Goal: Task Accomplishment & Management: Complete application form

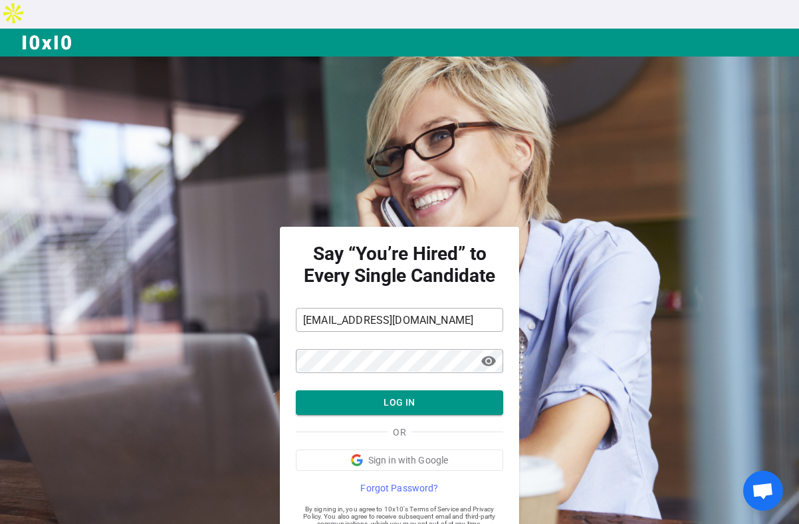
scroll to position [29, 0]
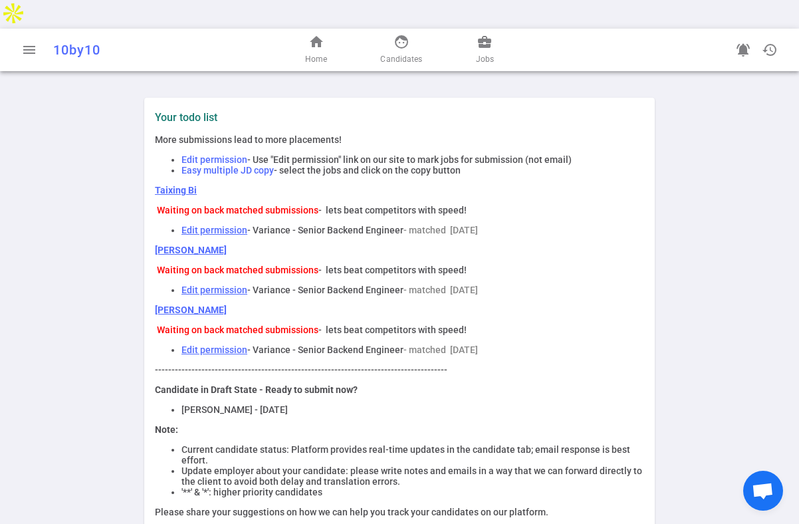
click at [174, 185] on link "Taixing Bi" at bounding box center [176, 190] width 42 height 11
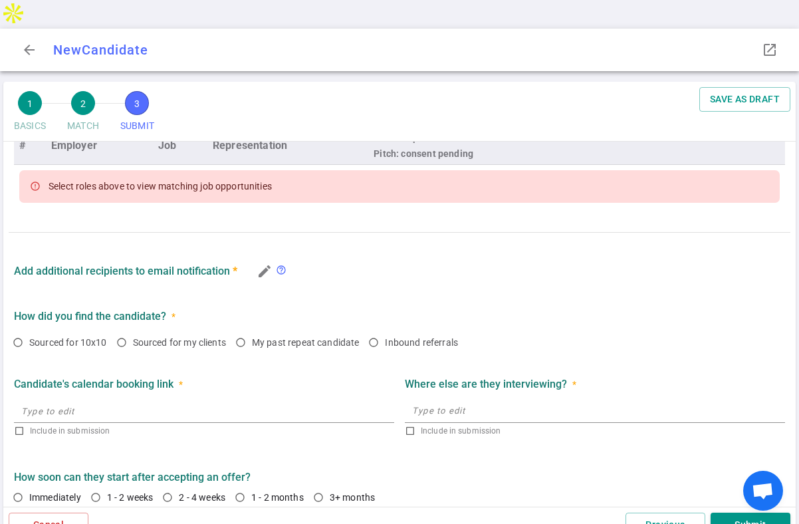
scroll to position [603, 0]
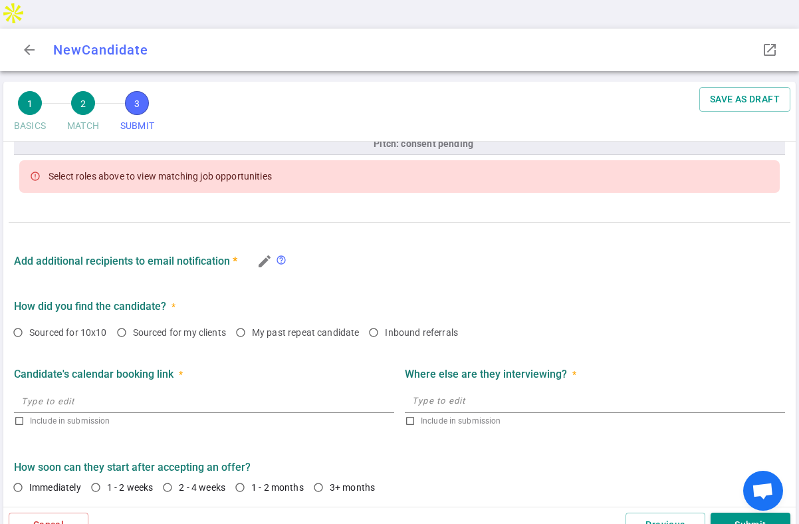
radio input "true"
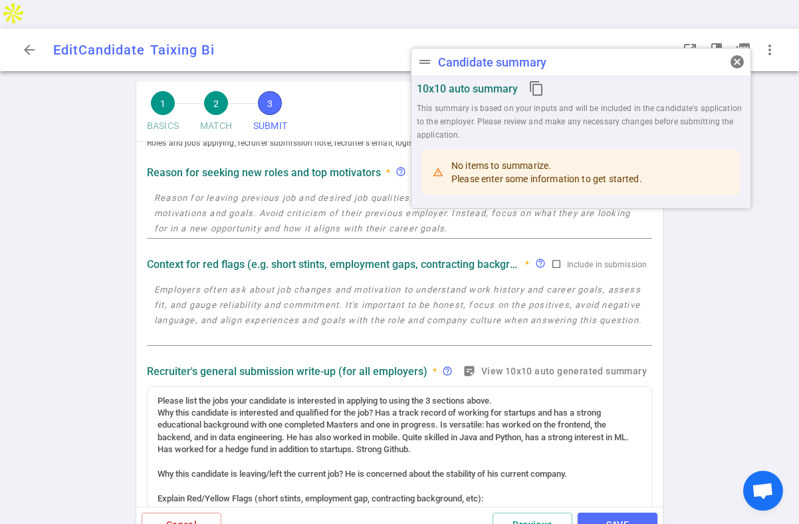
scroll to position [0, 0]
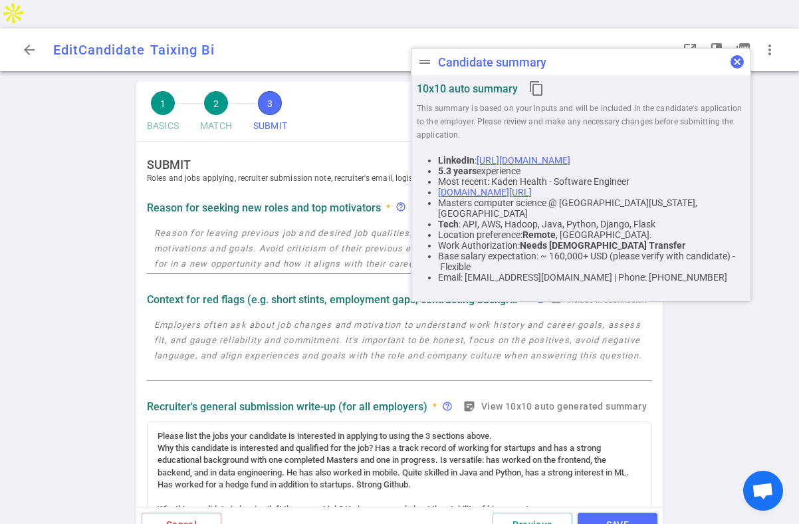
click at [734, 62] on span "cancel" at bounding box center [737, 62] width 16 height 16
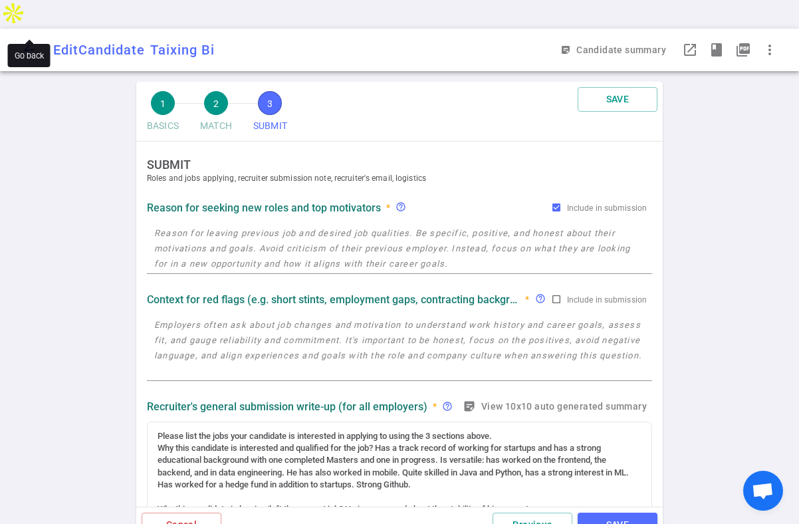
click at [27, 42] on span "arrow_back" at bounding box center [29, 50] width 16 height 16
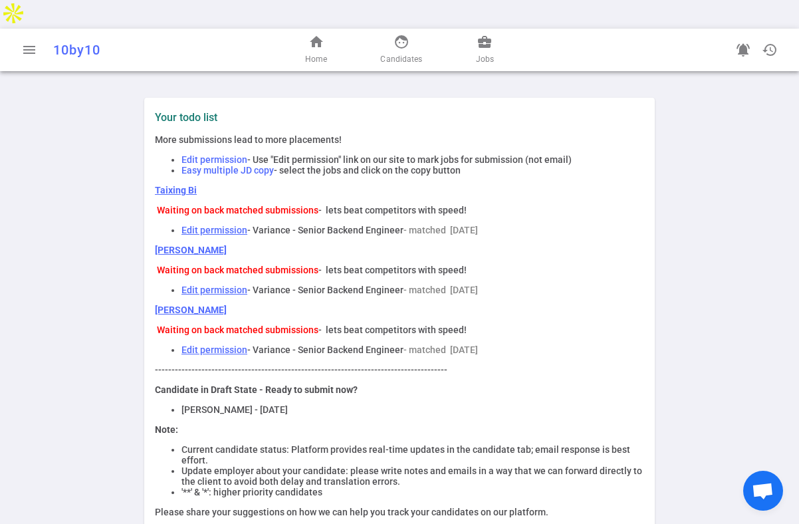
click at [173, 185] on link "Taixing Bi" at bounding box center [176, 190] width 42 height 11
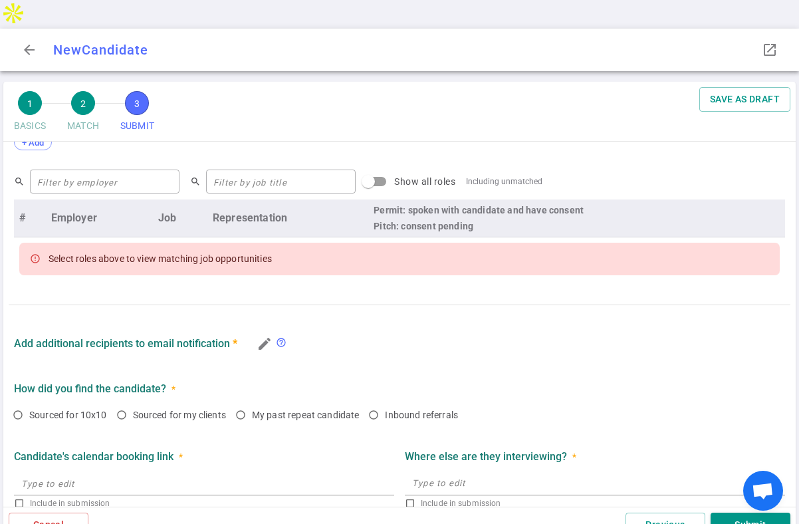
scroll to position [543, 0]
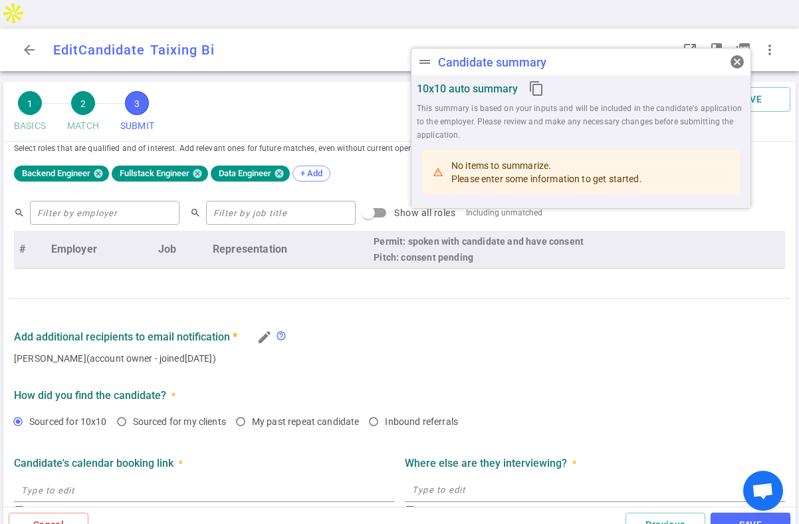
radio input "true"
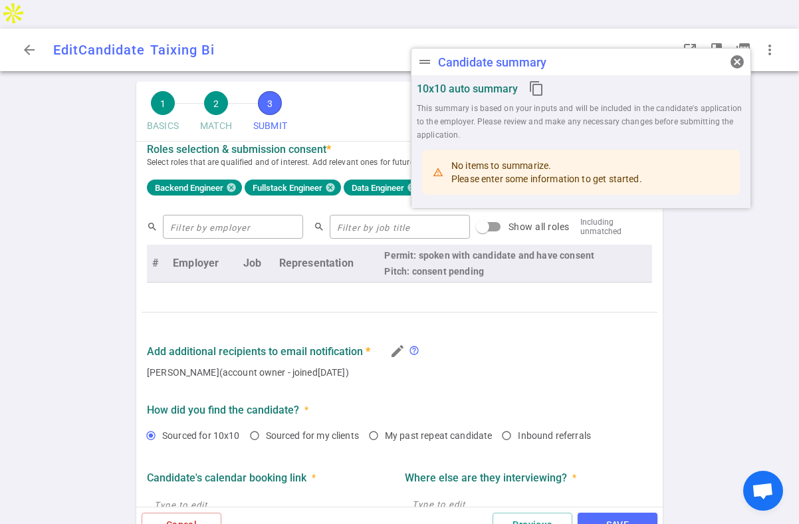
scroll to position [673, 0]
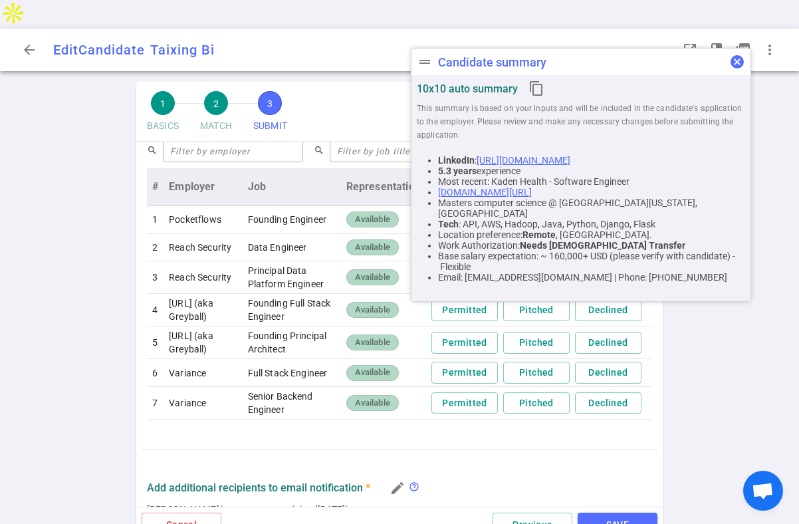
click at [739, 60] on span "cancel" at bounding box center [737, 62] width 16 height 16
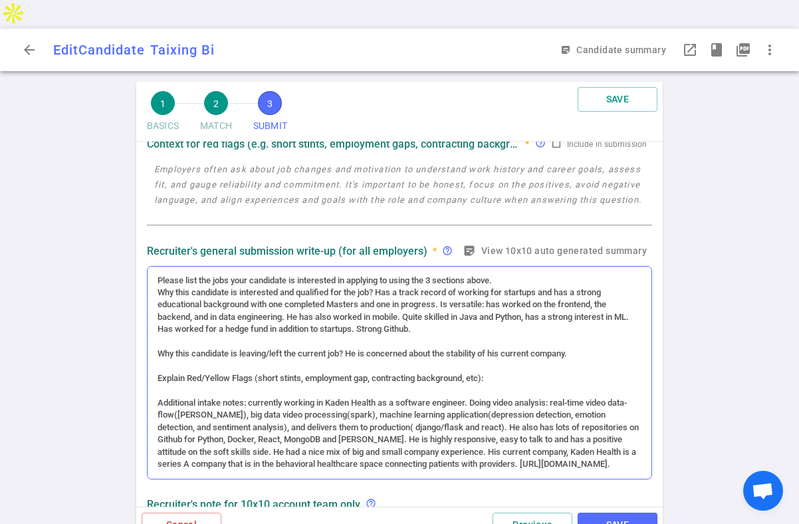
scroll to position [0, 0]
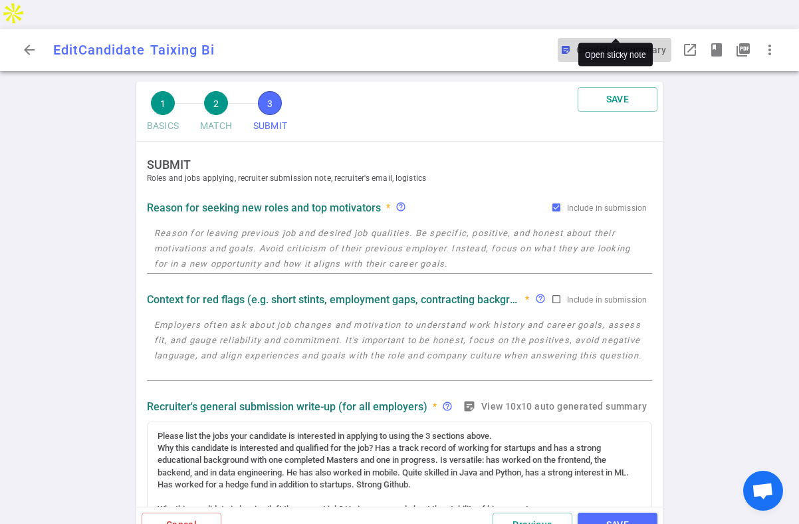
click at [609, 38] on button "sticky_note_2 Candidate summary" at bounding box center [615, 50] width 114 height 25
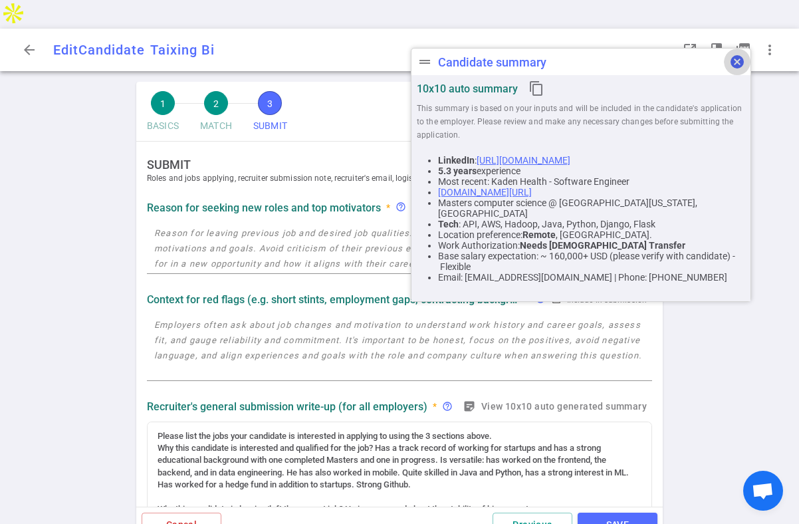
click at [732, 58] on span "cancel" at bounding box center [737, 62] width 16 height 16
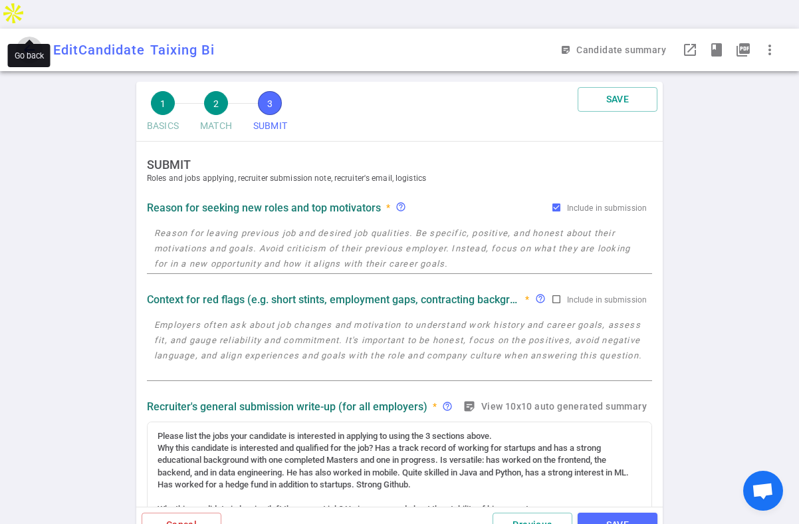
click at [29, 42] on span "arrow_back" at bounding box center [29, 50] width 16 height 16
click at [24, 42] on span "arrow_back" at bounding box center [29, 50] width 16 height 16
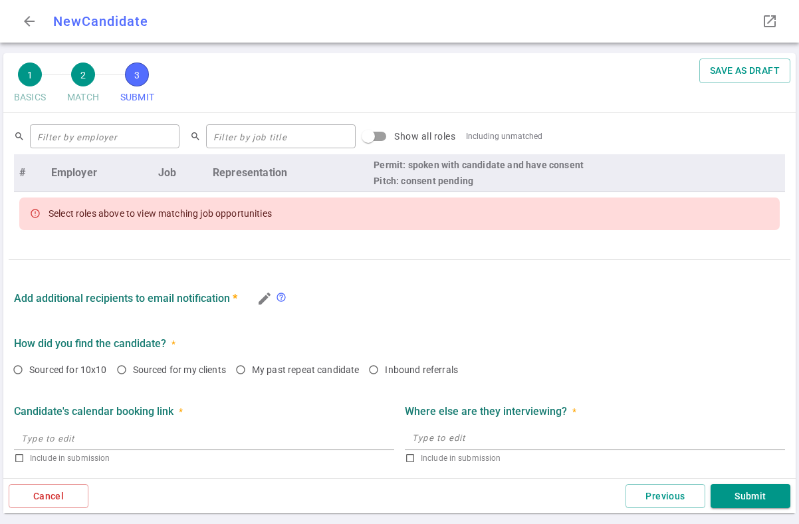
scroll to position [543, 0]
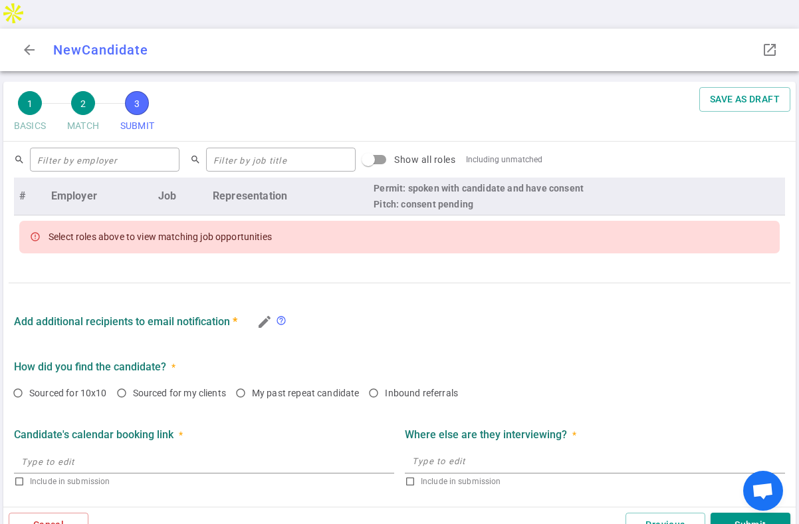
radio input "true"
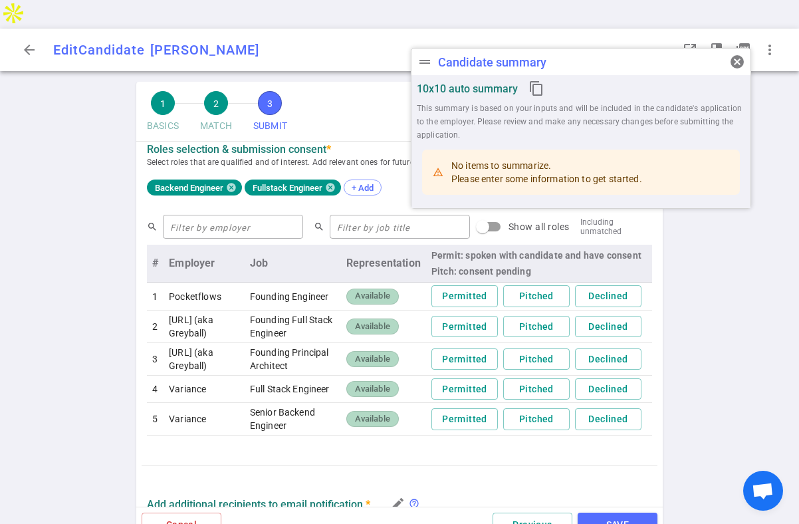
scroll to position [639, 0]
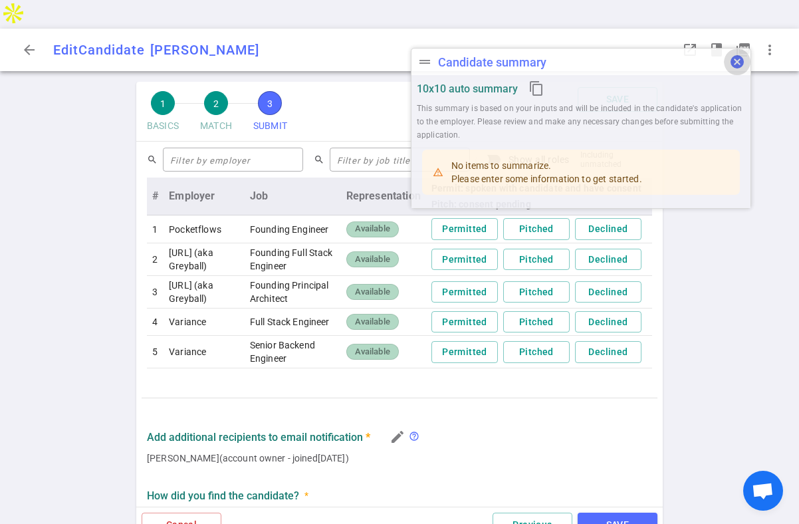
click at [740, 60] on span "cancel" at bounding box center [737, 62] width 16 height 16
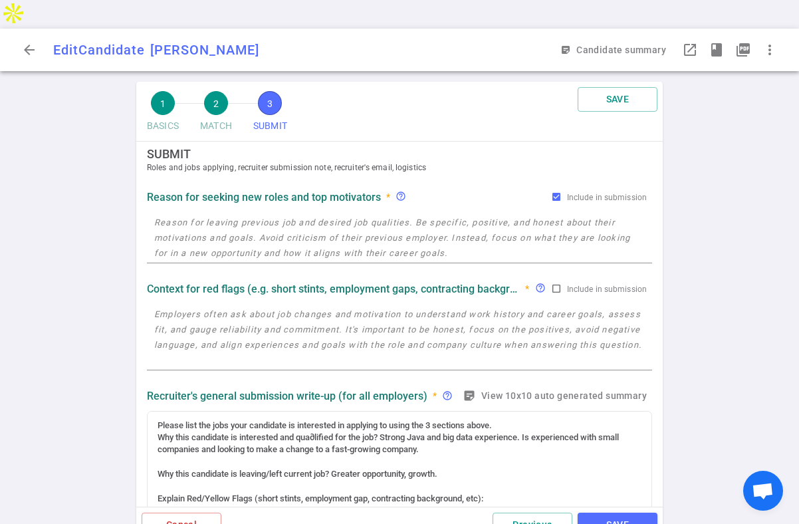
scroll to position [0, 0]
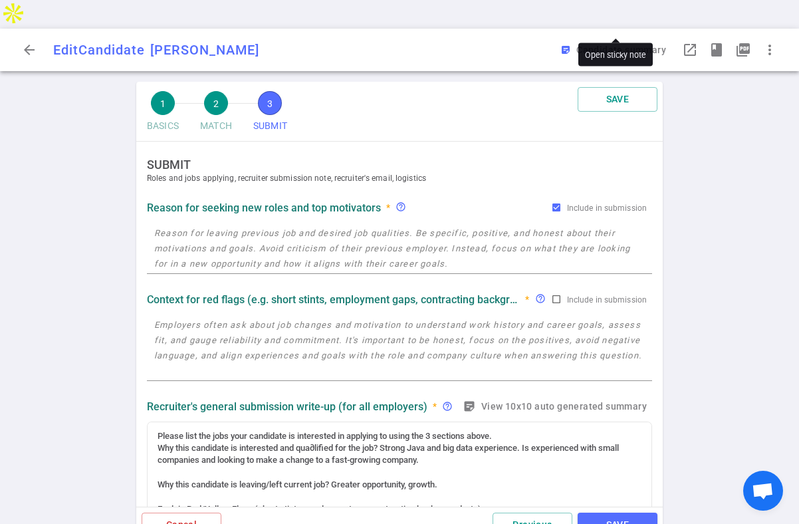
click at [611, 38] on button "sticky_note_2 Candidate summary" at bounding box center [615, 50] width 114 height 25
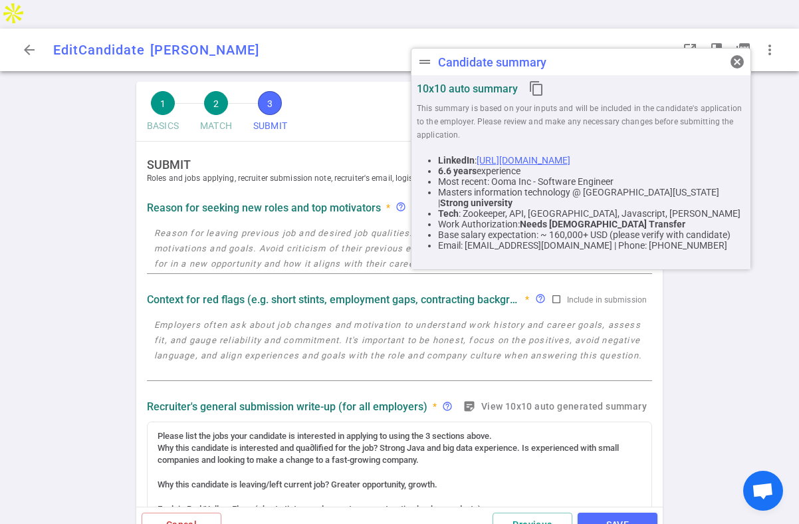
click at [565, 155] on link "https://www.linkedin.com/in/vinayaka-n-121a0643/?jobid=1234" at bounding box center [524, 160] width 94 height 11
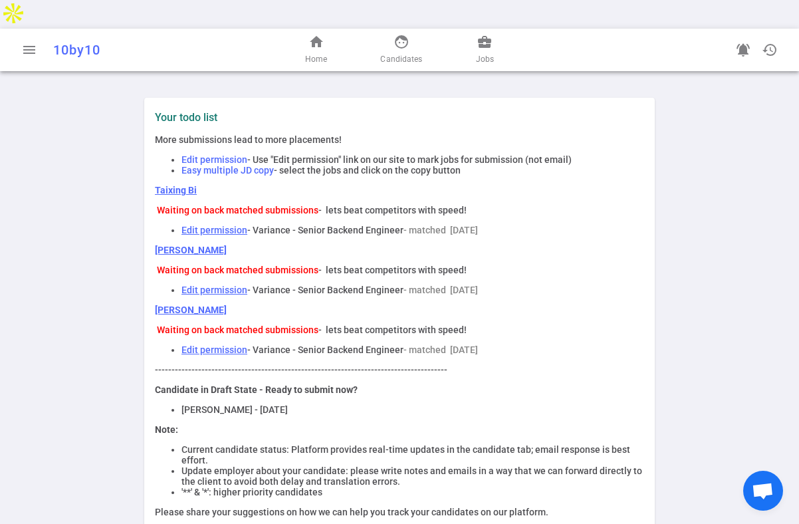
click at [176, 185] on link "Taixing Bi" at bounding box center [176, 190] width 42 height 11
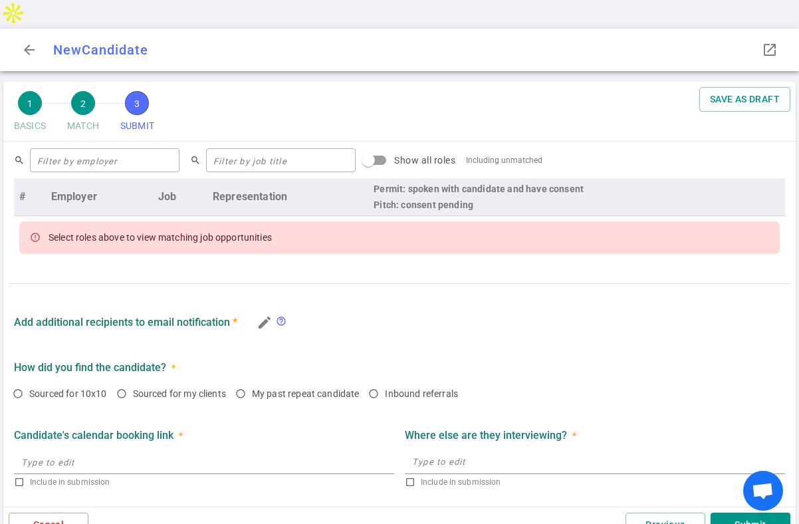
scroll to position [543, 0]
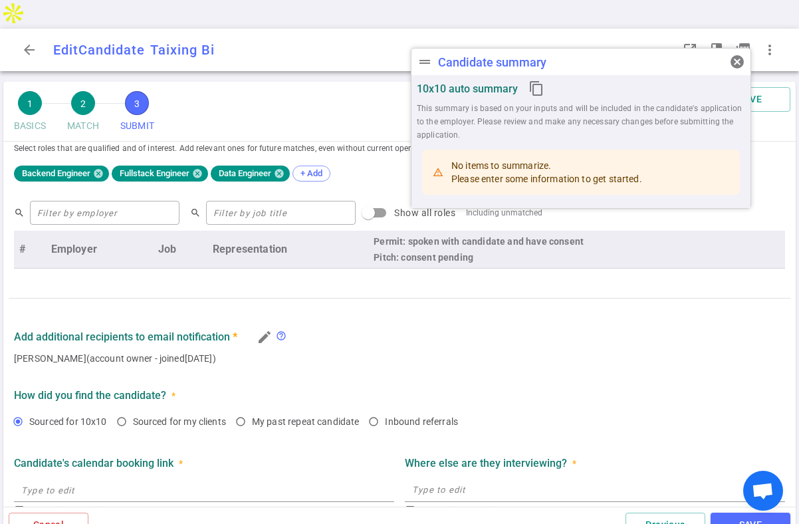
radio input "true"
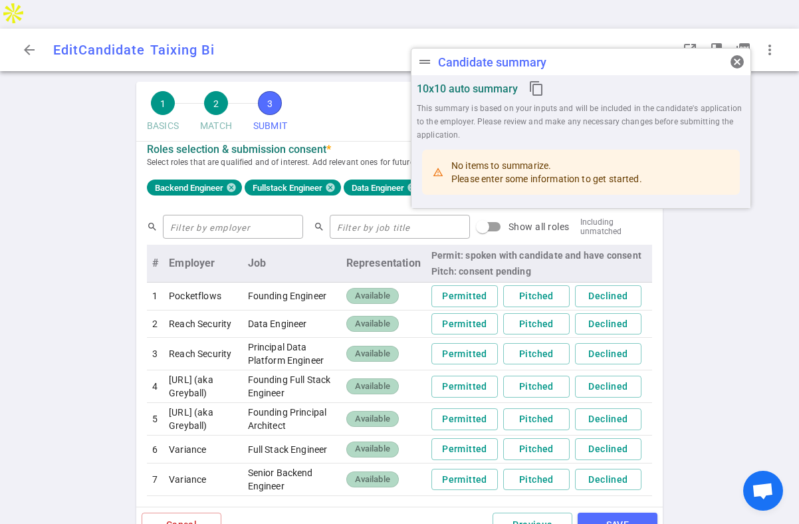
scroll to position [673, 0]
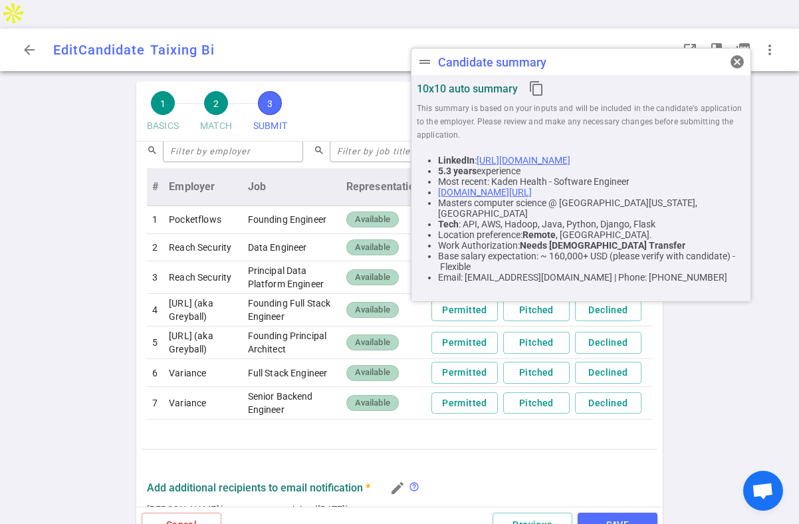
click at [525, 159] on link "https://www.linkedin.com/in/taixing-bi-757a4961" at bounding box center [524, 160] width 94 height 11
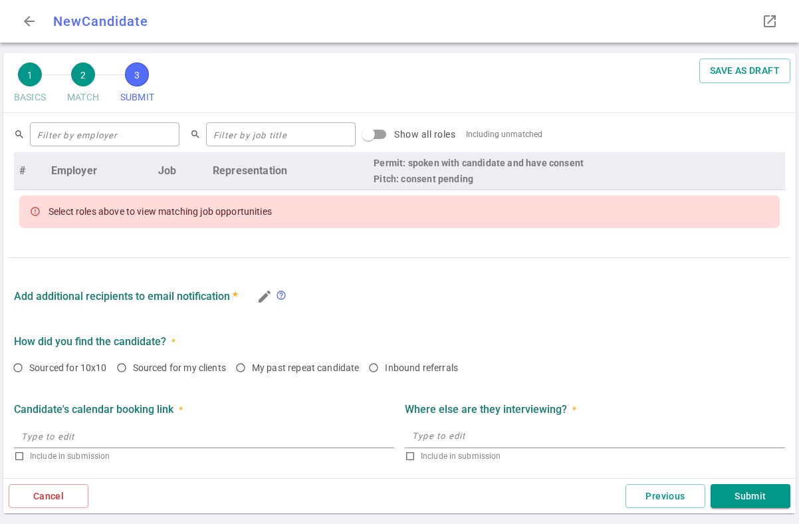
scroll to position [543, 0]
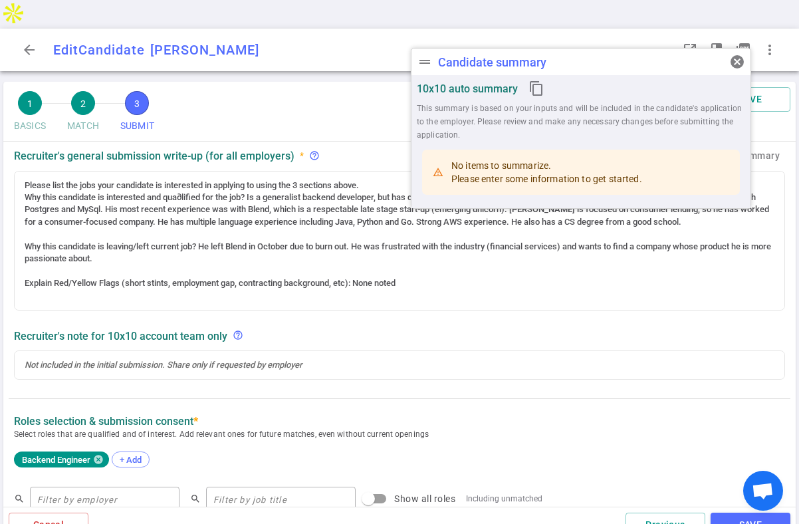
radio input "true"
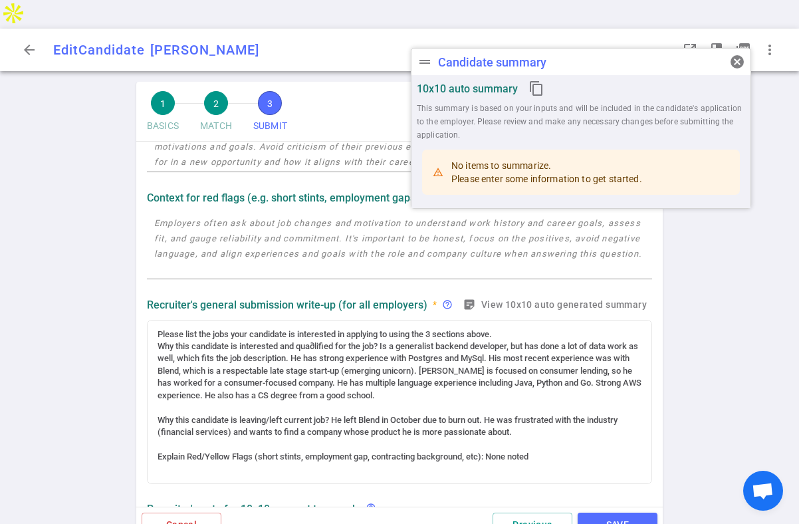
scroll to position [117, 0]
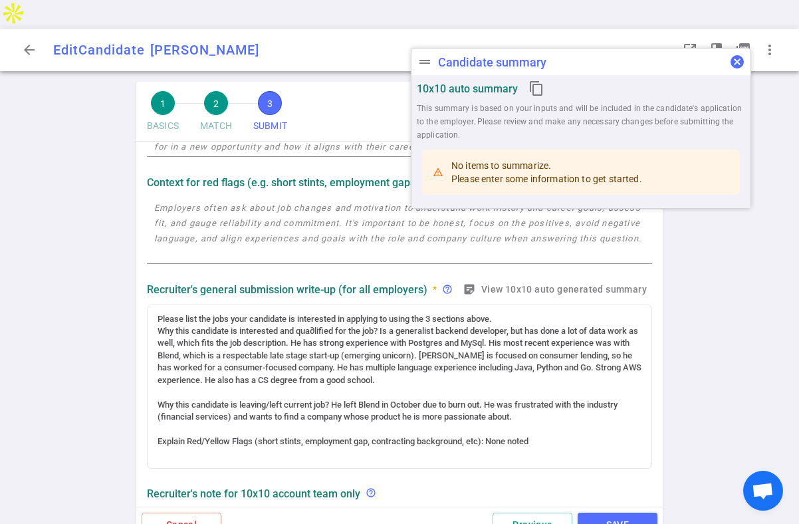
click at [736, 58] on span "cancel" at bounding box center [737, 62] width 16 height 16
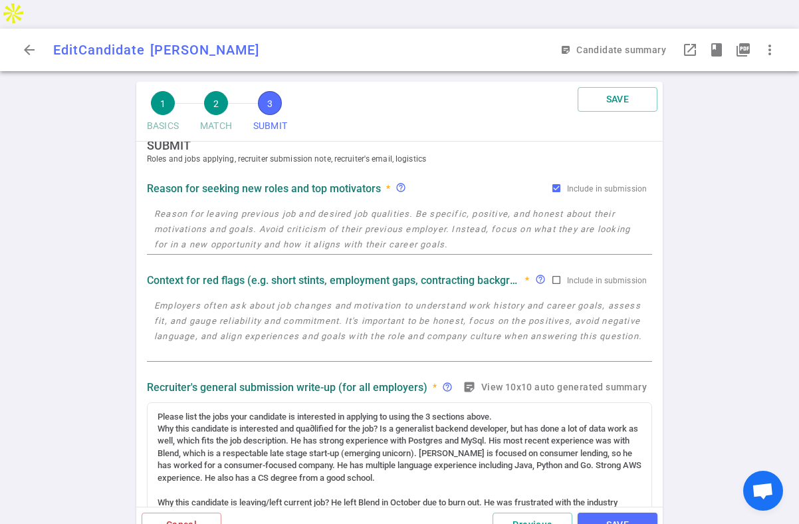
scroll to position [0, 0]
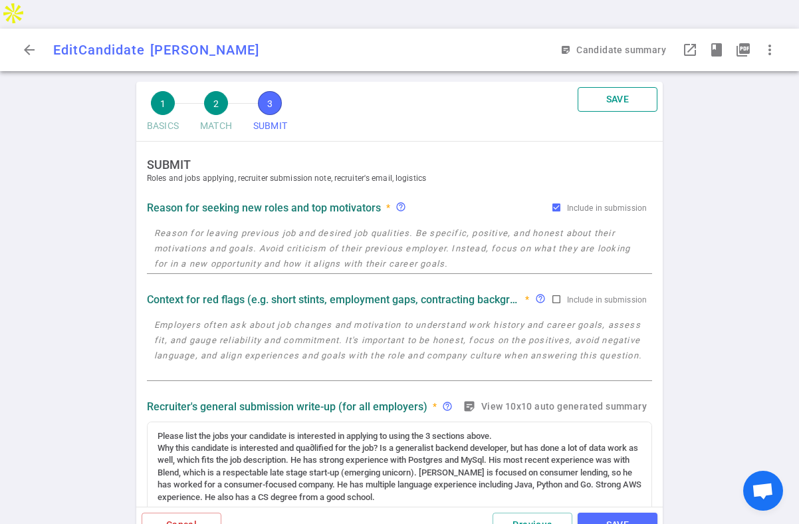
click at [627, 87] on button "SAVE" at bounding box center [618, 99] width 80 height 25
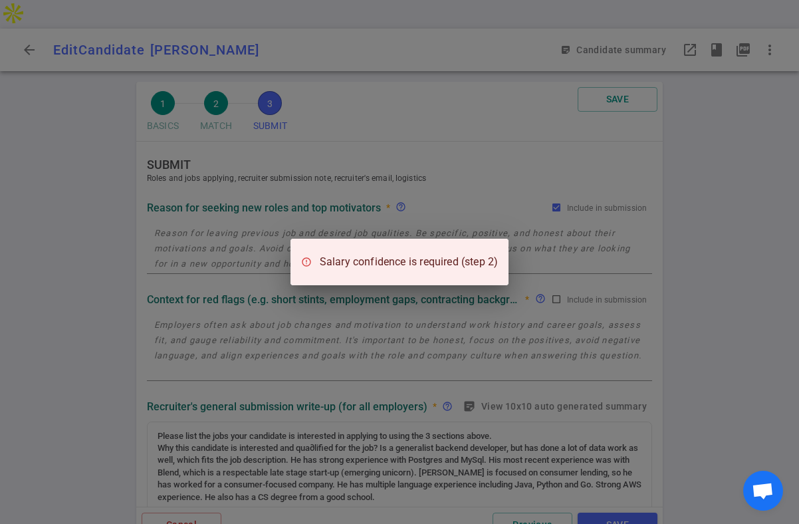
click at [528, 80] on div "Salary confidence is required (step 2)" at bounding box center [399, 262] width 799 height 524
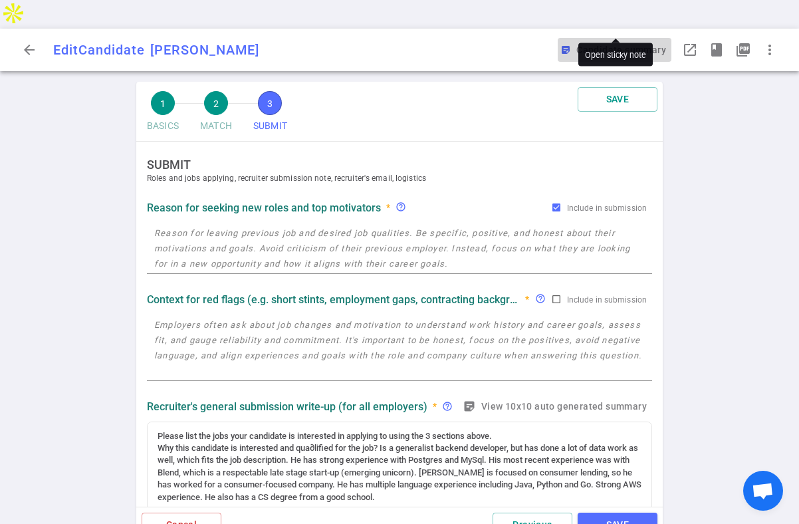
click at [622, 38] on button "sticky_note_2 Candidate summary" at bounding box center [615, 50] width 114 height 25
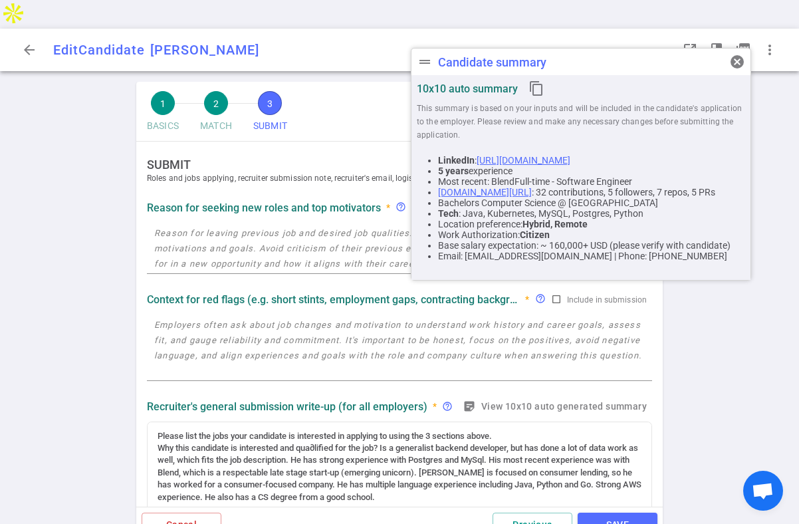
click at [511, 157] on link "[URL][DOMAIN_NAME]" at bounding box center [524, 160] width 94 height 11
